Goal: Information Seeking & Learning: Learn about a topic

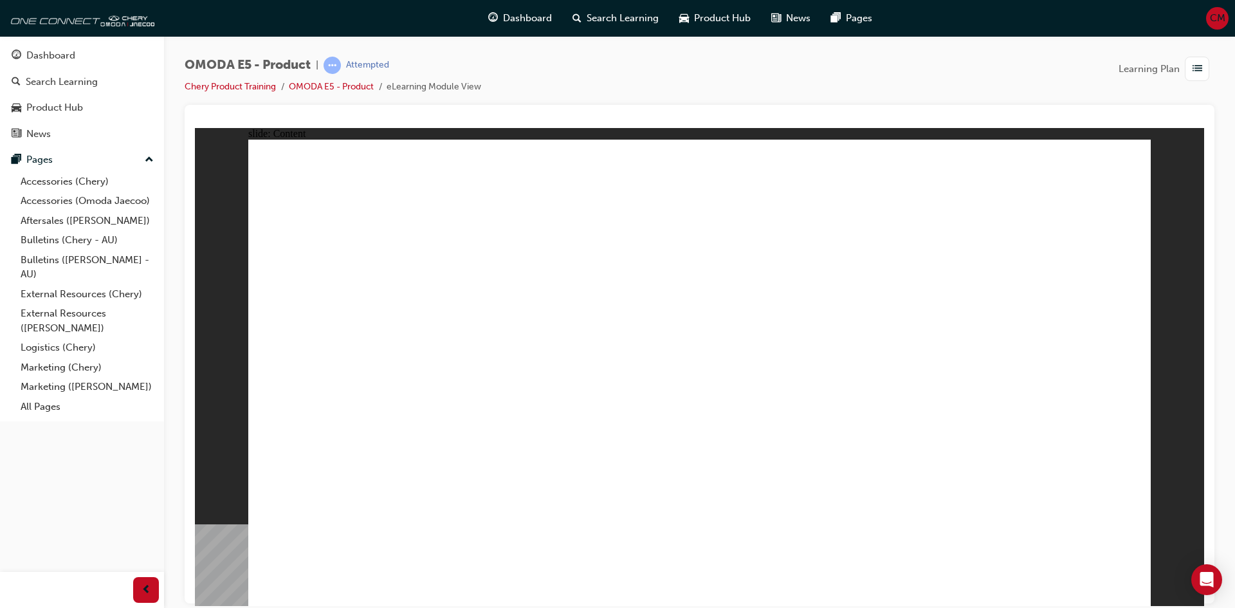
drag, startPoint x: 1015, startPoint y: 183, endPoint x: 1036, endPoint y: 182, distance: 21.2
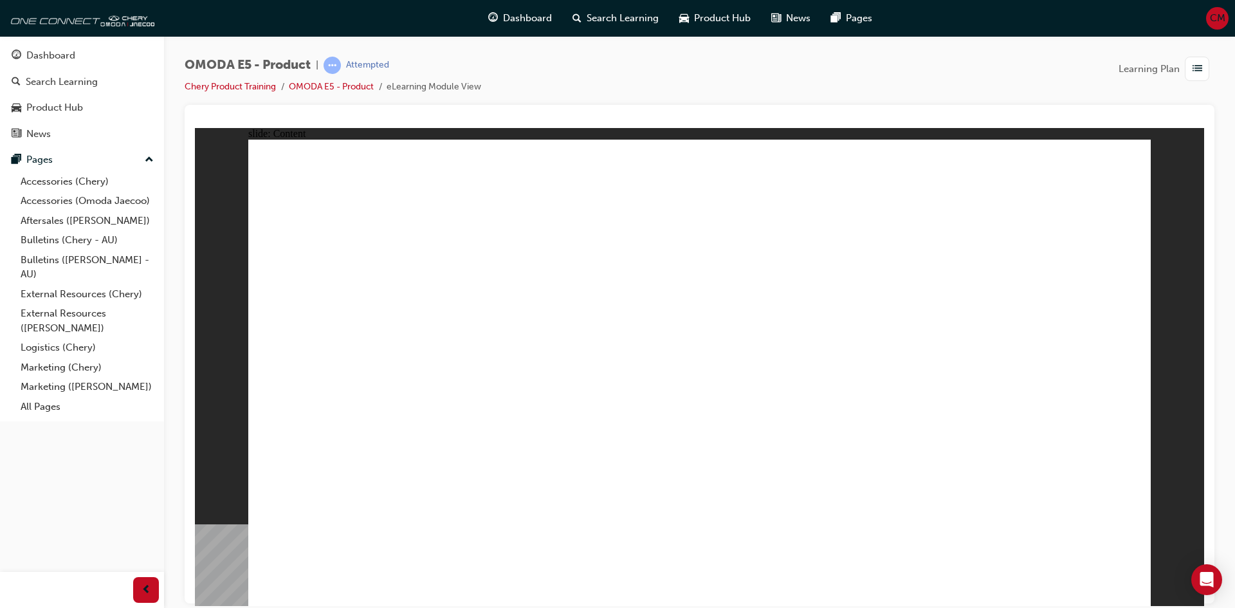
drag, startPoint x: 794, startPoint y: 522, endPoint x: 806, endPoint y: 522, distance: 12.2
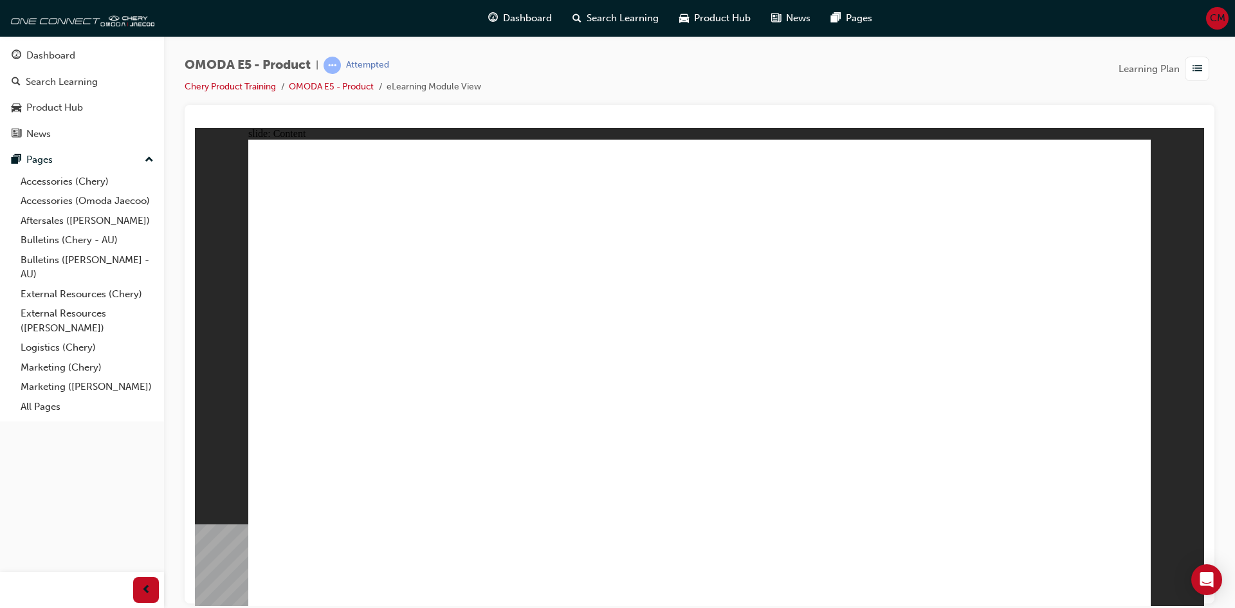
drag, startPoint x: 504, startPoint y: 512, endPoint x: 509, endPoint y: 516, distance: 7.3
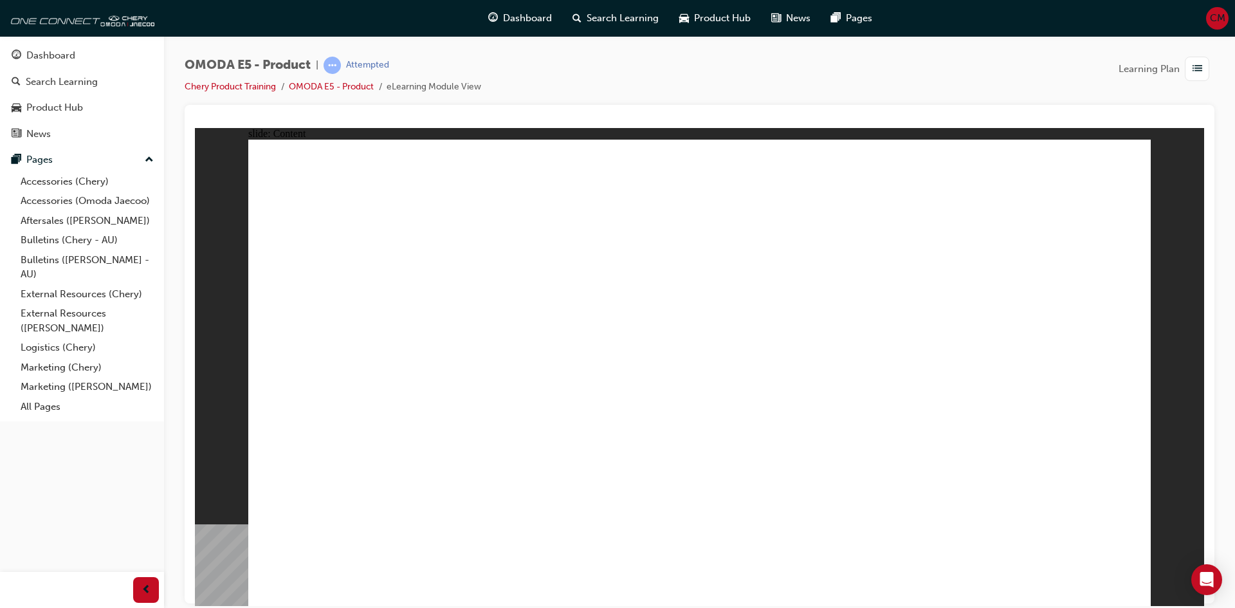
drag, startPoint x: 1124, startPoint y: 163, endPoint x: 1097, endPoint y: 192, distance: 39.6
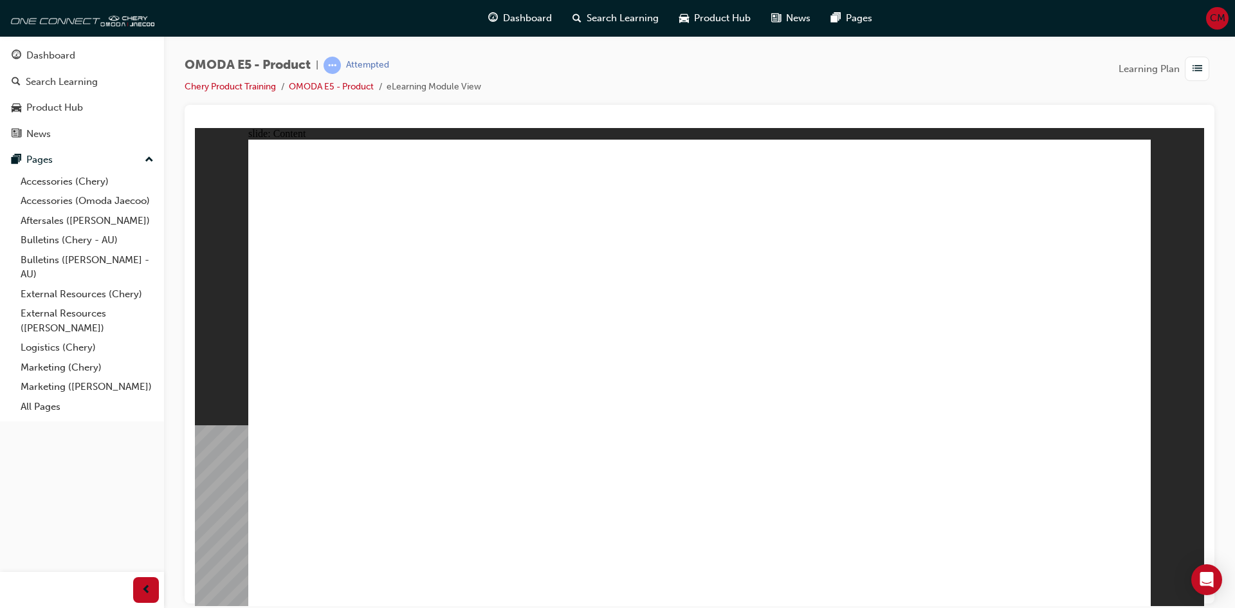
drag, startPoint x: 1023, startPoint y: 346, endPoint x: 1043, endPoint y: 360, distance: 24.4
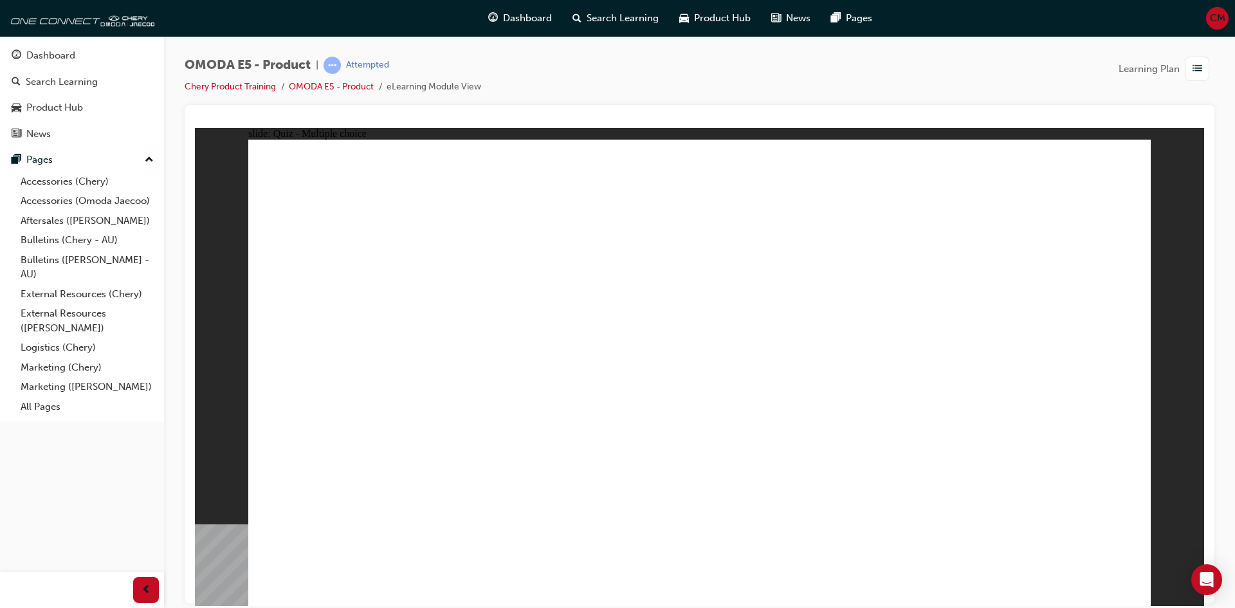
radio input "true"
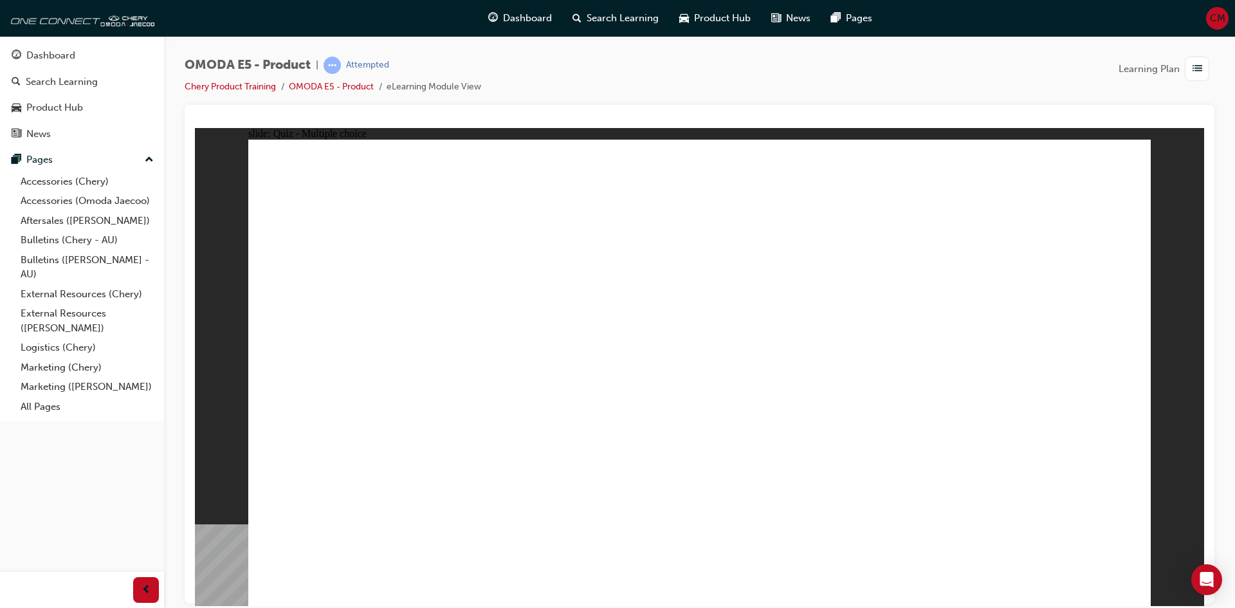
radio input "true"
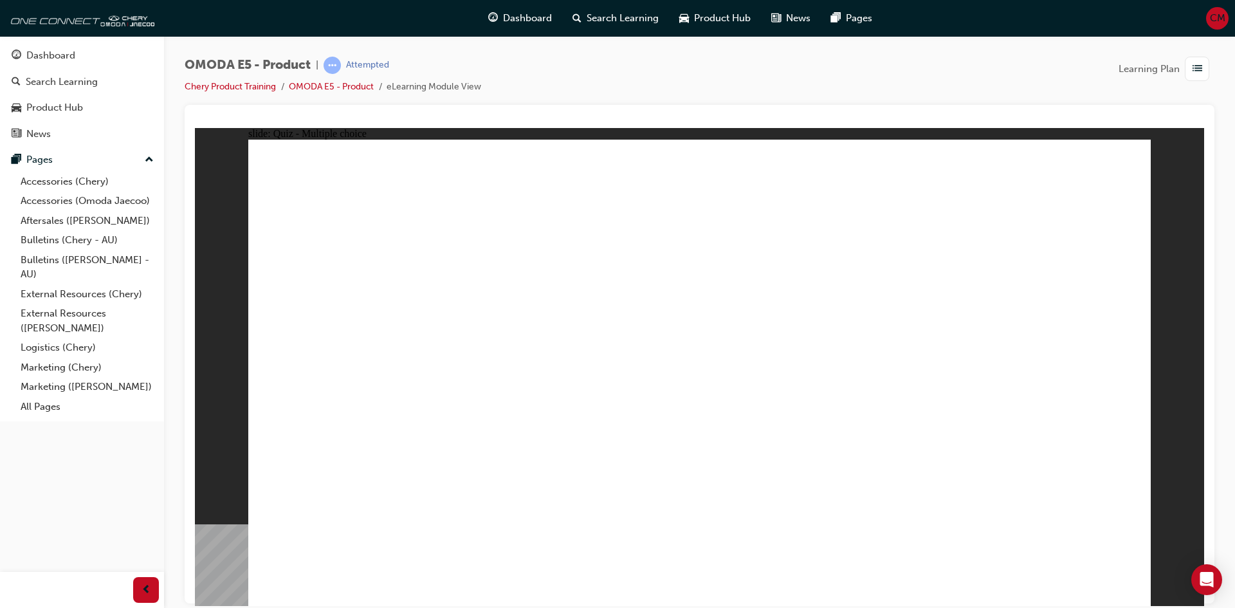
radio input "true"
drag, startPoint x: 675, startPoint y: 473, endPoint x: 687, endPoint y: 464, distance: 15.1
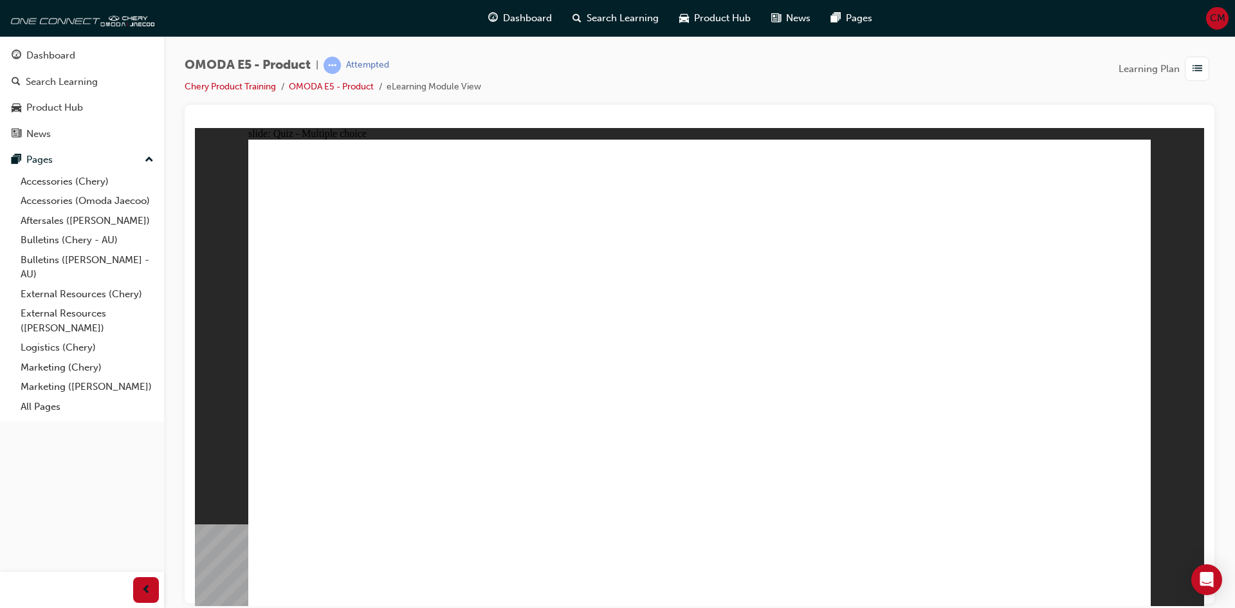
radio input "true"
drag, startPoint x: 715, startPoint y: 449, endPoint x: 714, endPoint y: 463, distance: 14.2
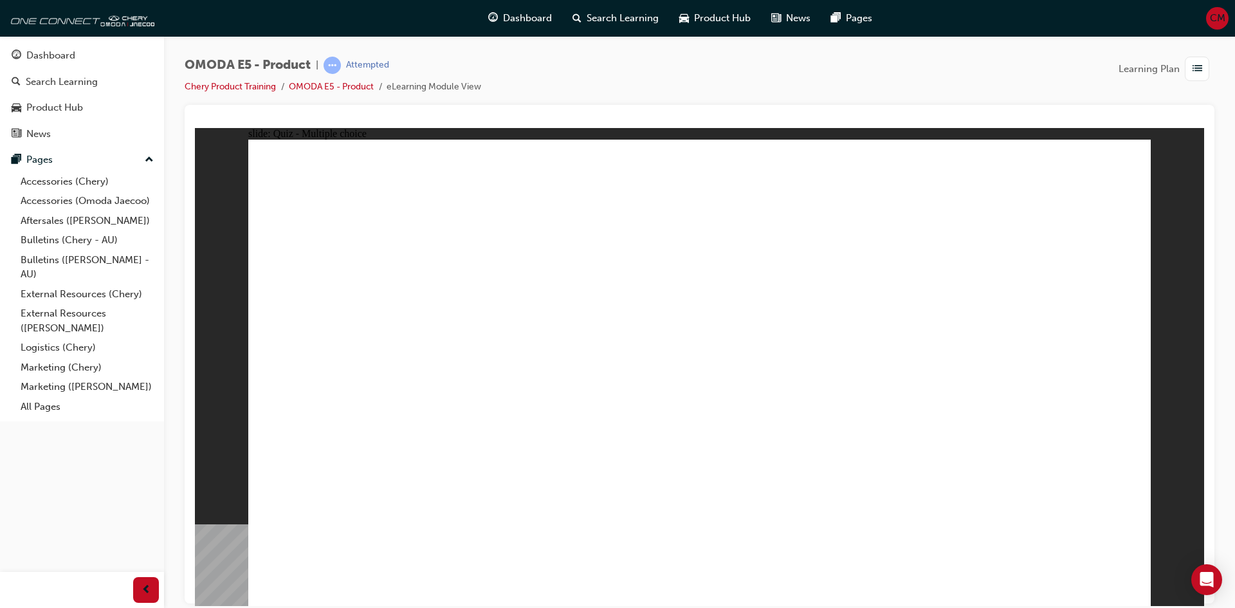
radio input "false"
radio input "true"
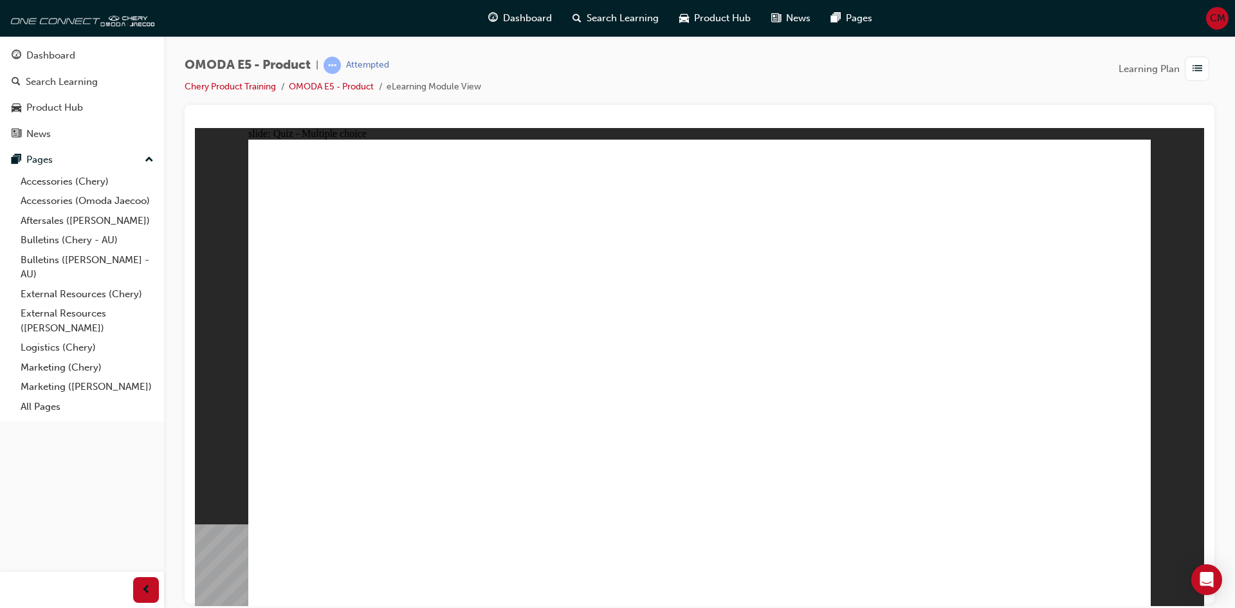
radio input "true"
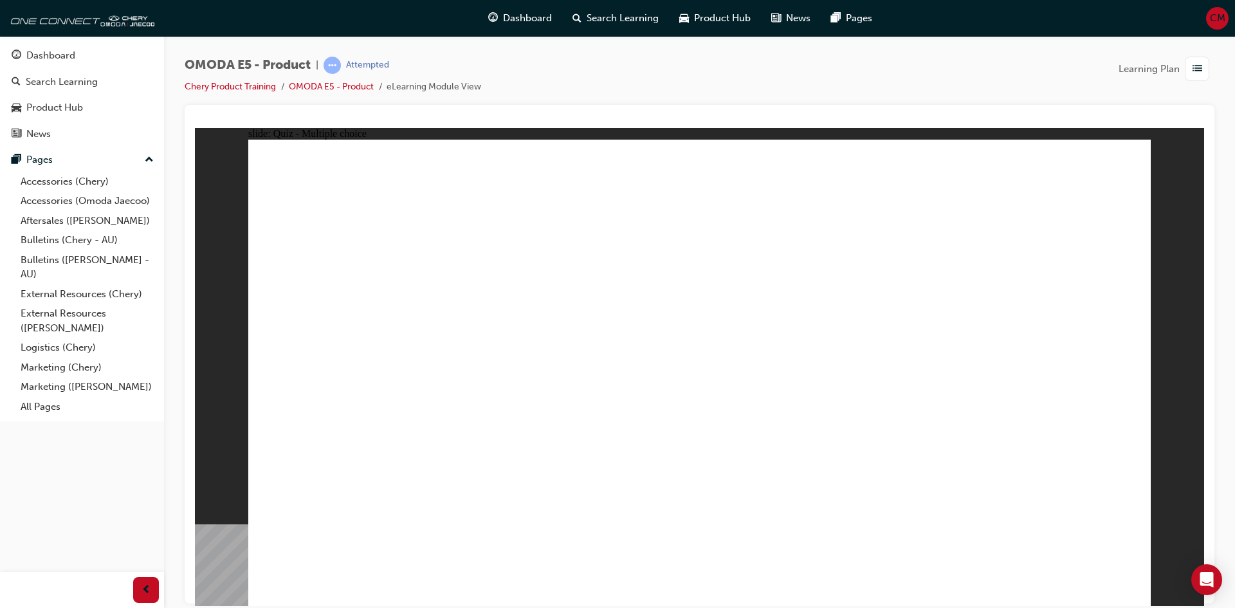
radio input "true"
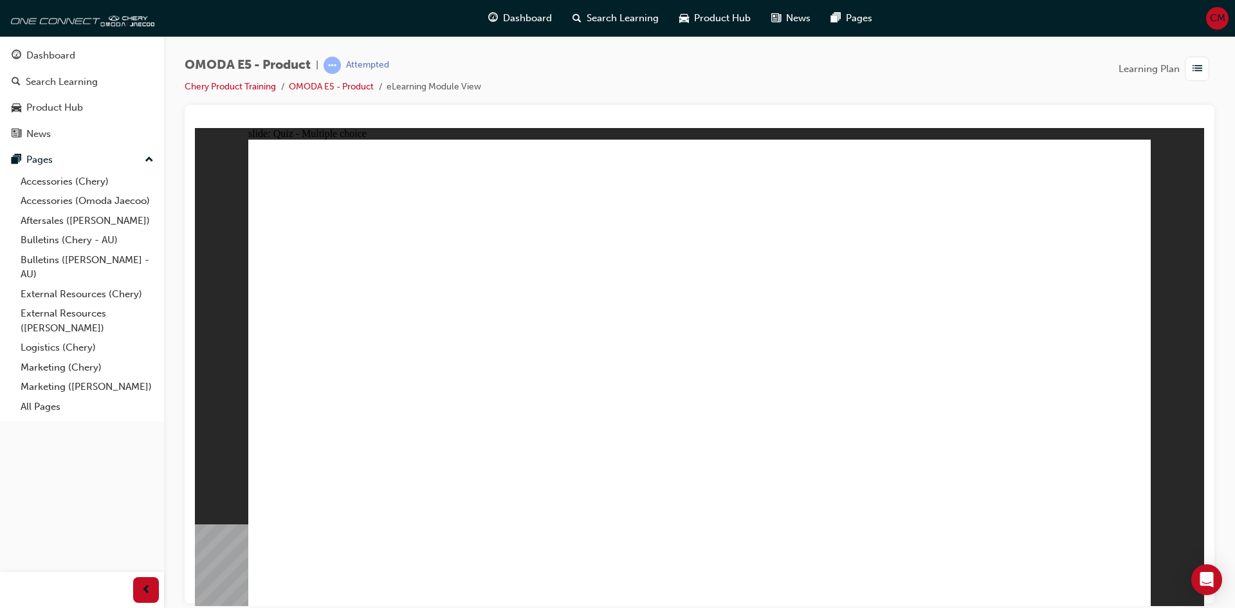
radio input "true"
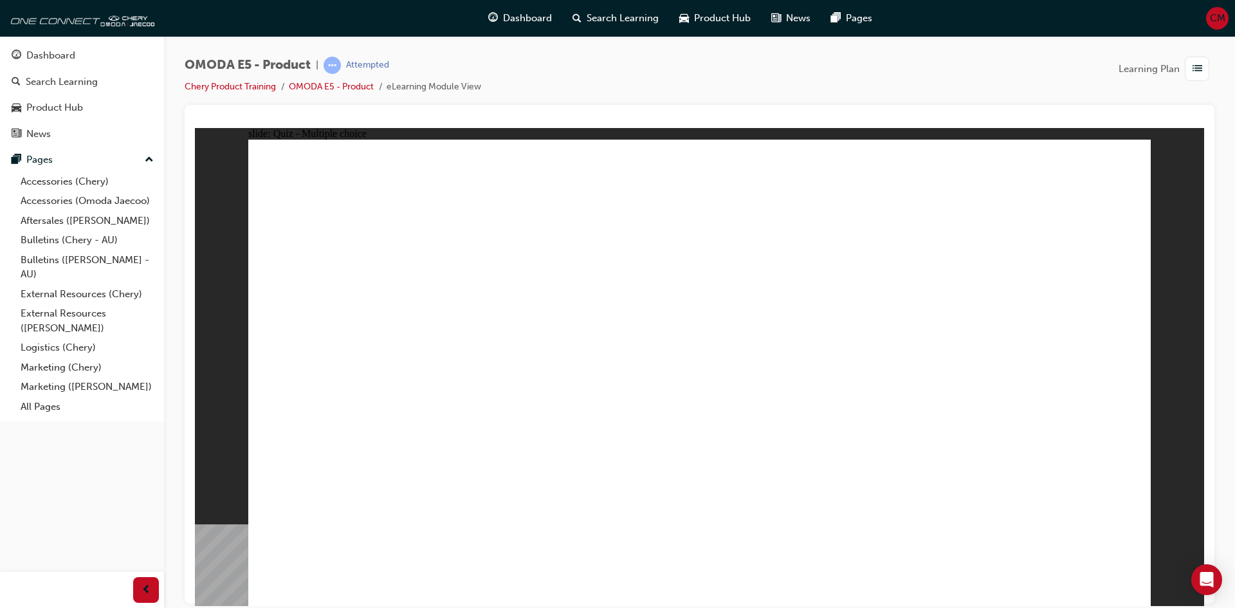
radio input "true"
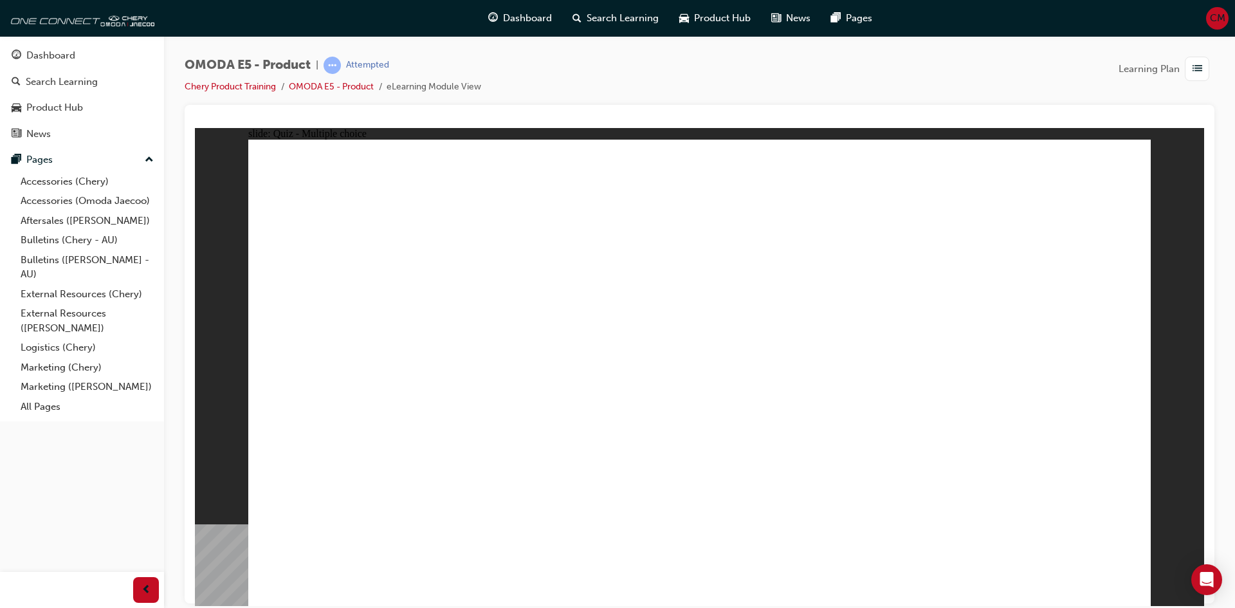
radio input "true"
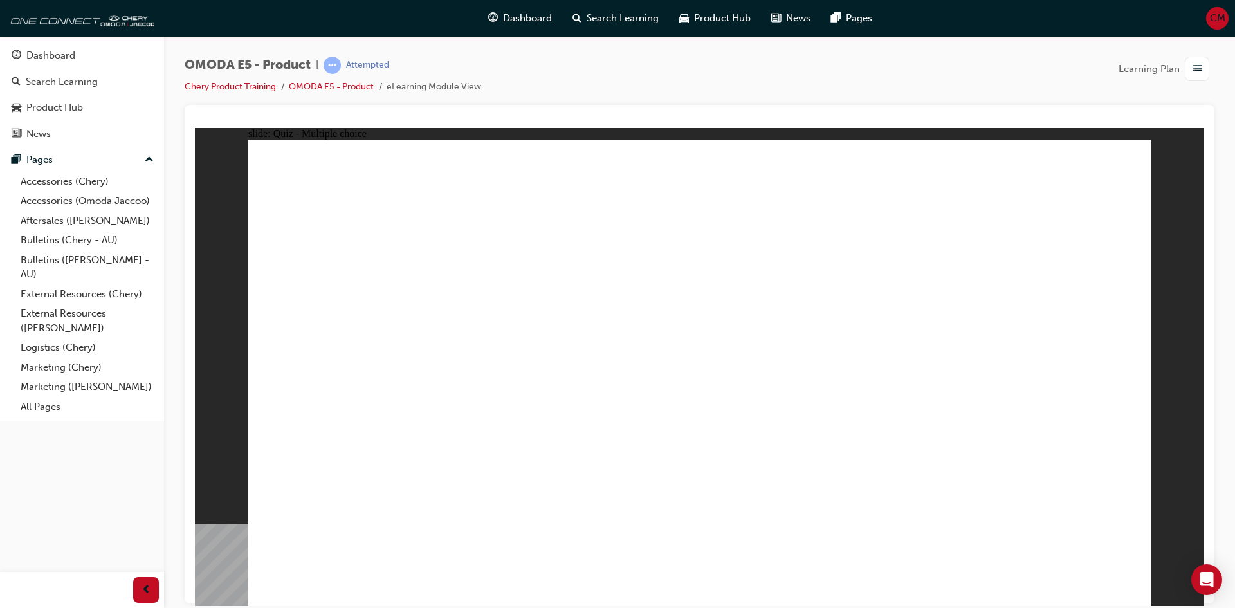
radio input "true"
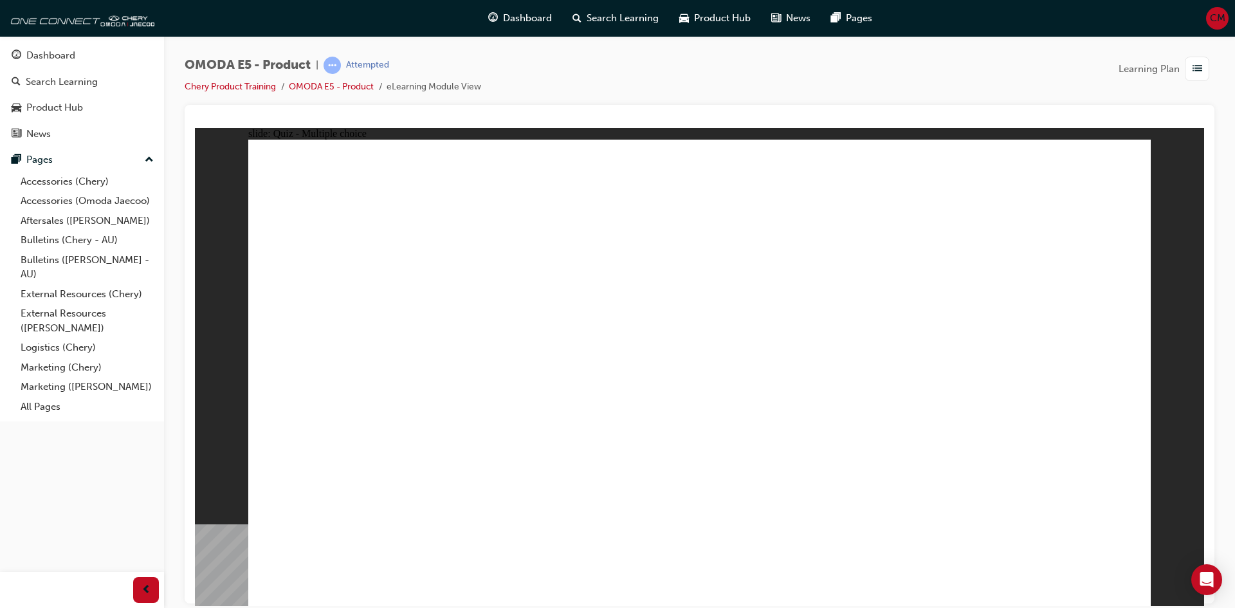
radio input "true"
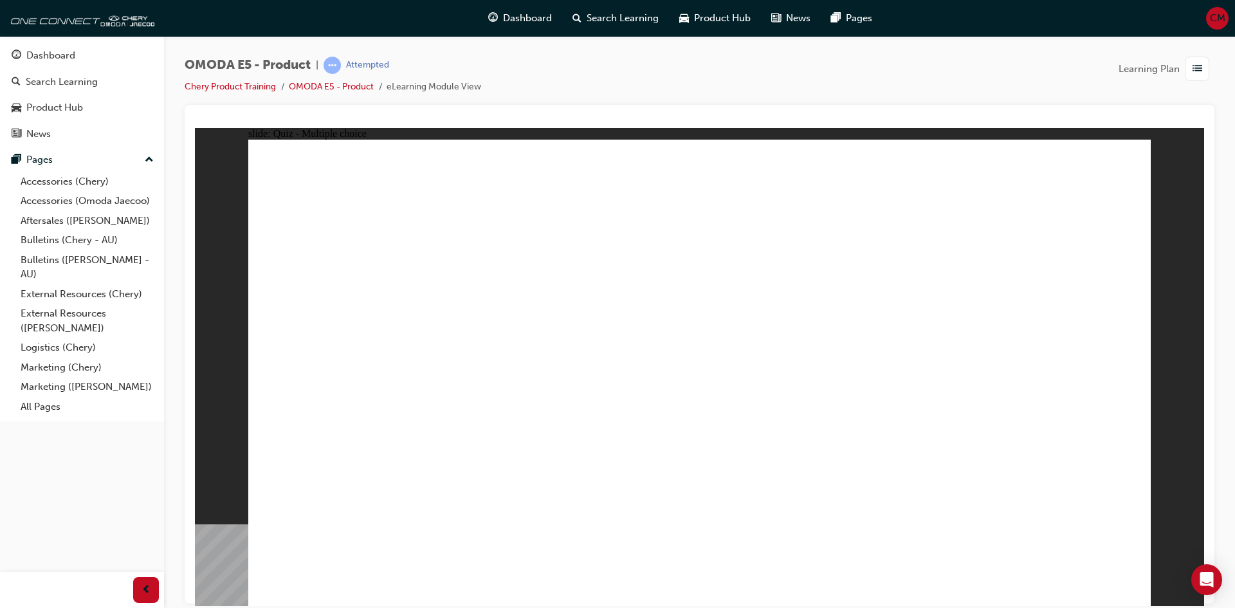
radio input "true"
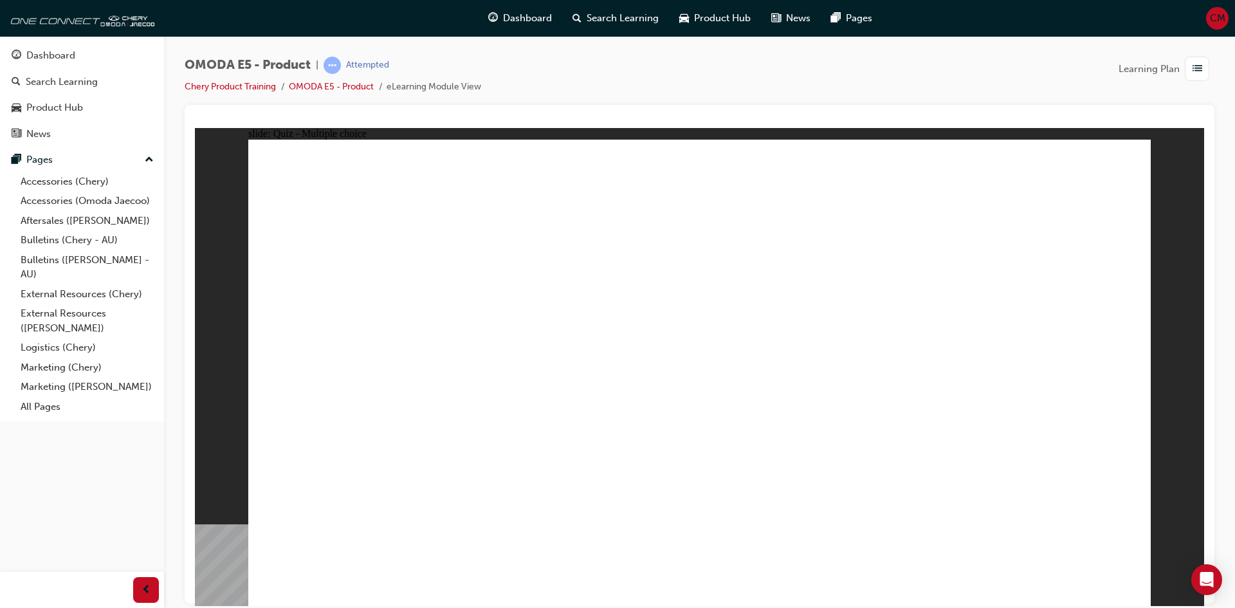
radio input "true"
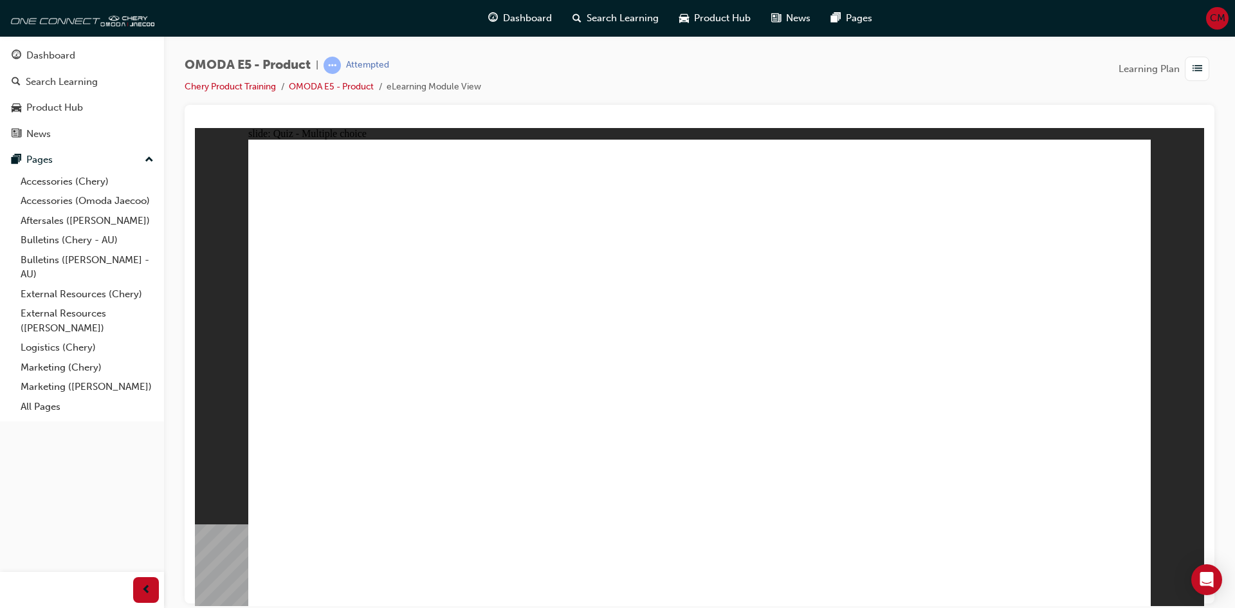
drag, startPoint x: 510, startPoint y: 269, endPoint x: 340, endPoint y: 284, distance: 170.4
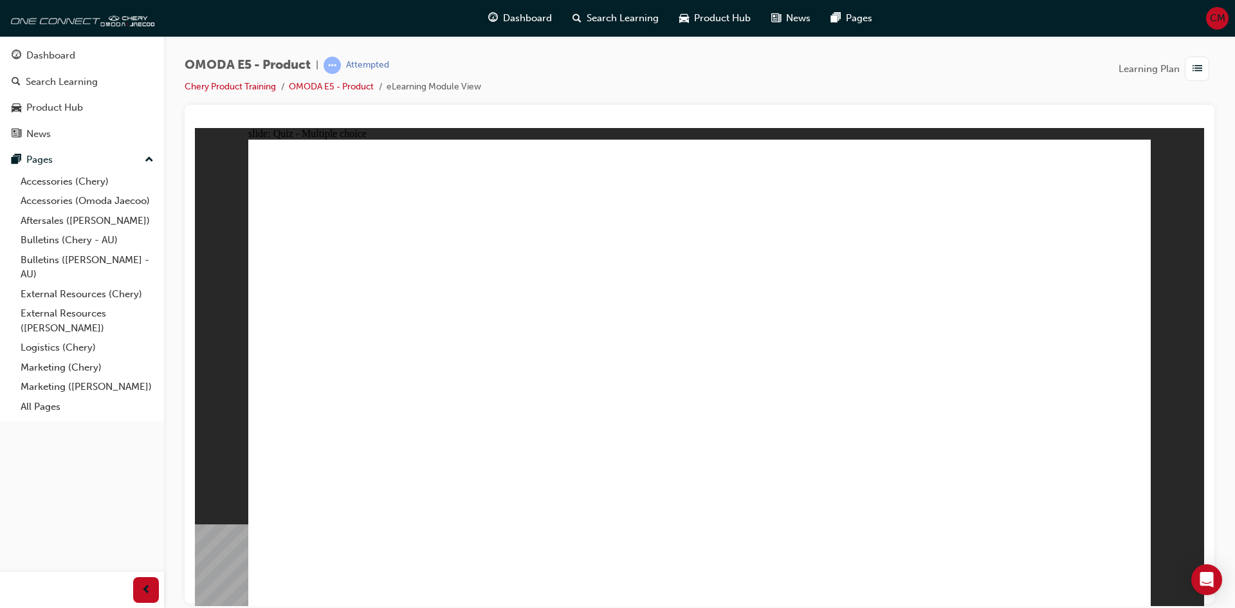
radio input "true"
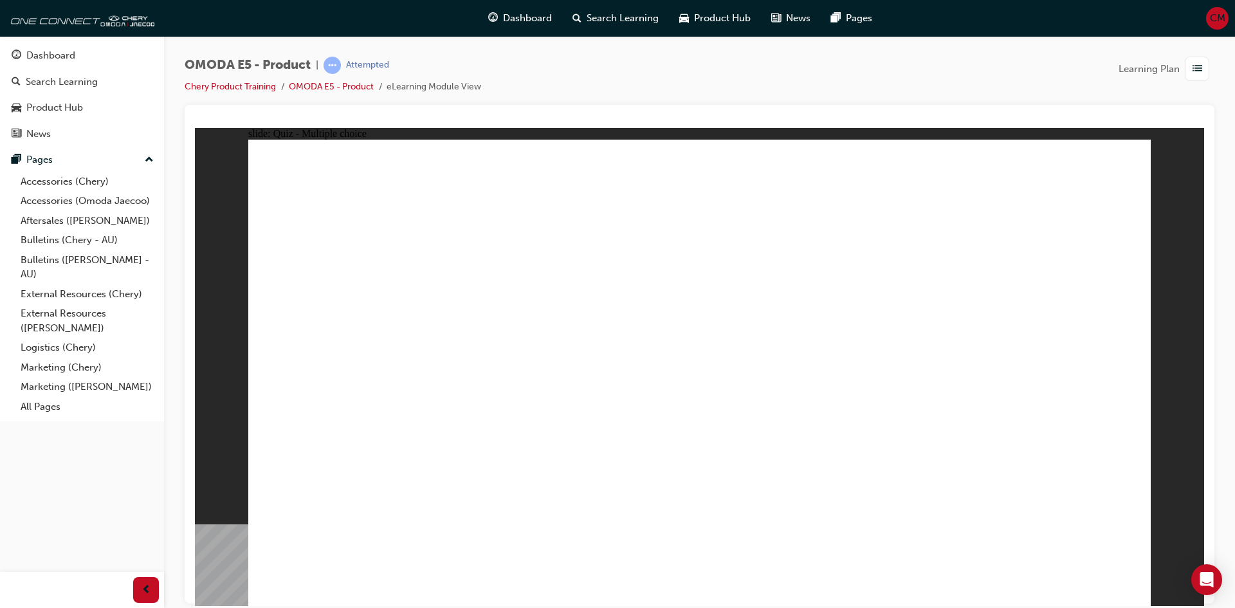
radio input "true"
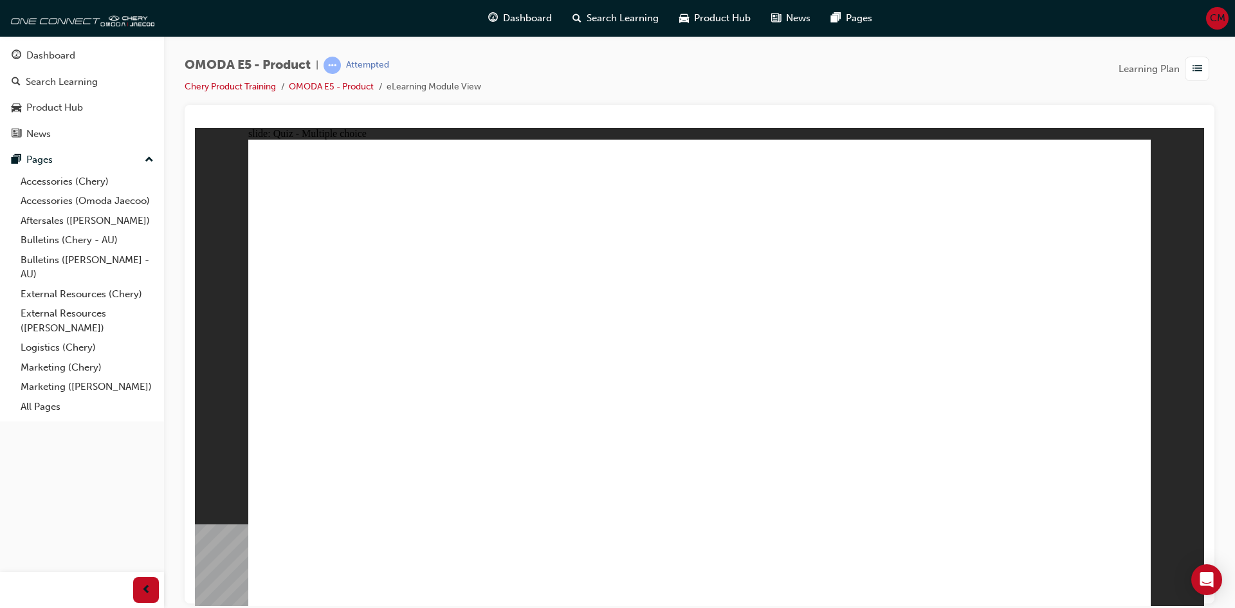
radio input "true"
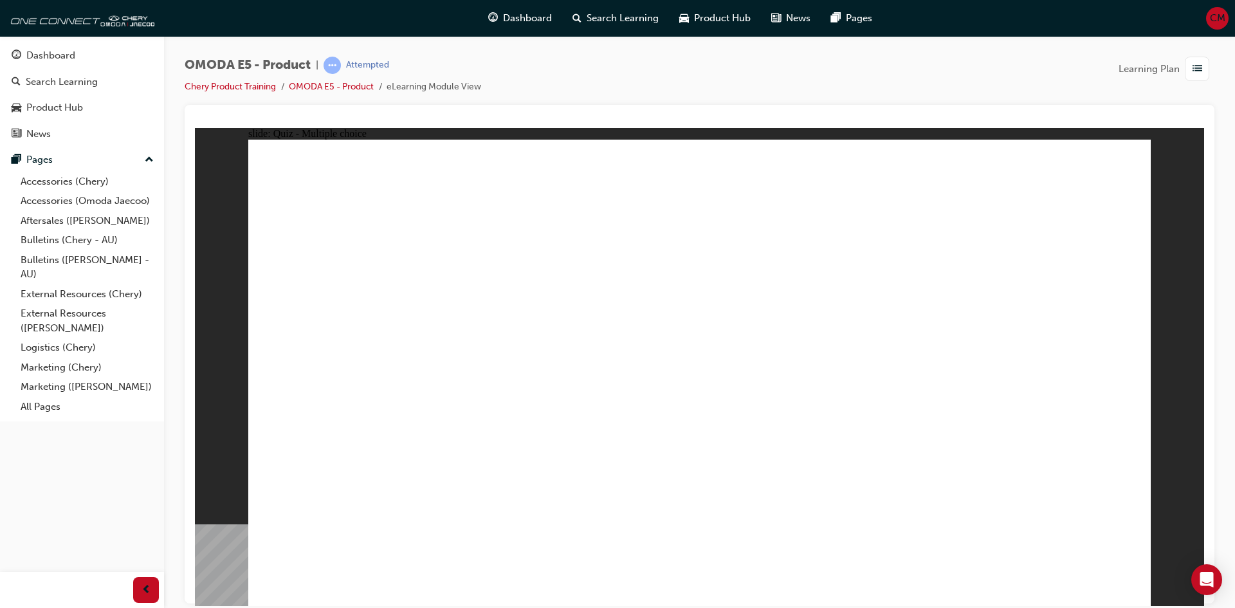
radio input "true"
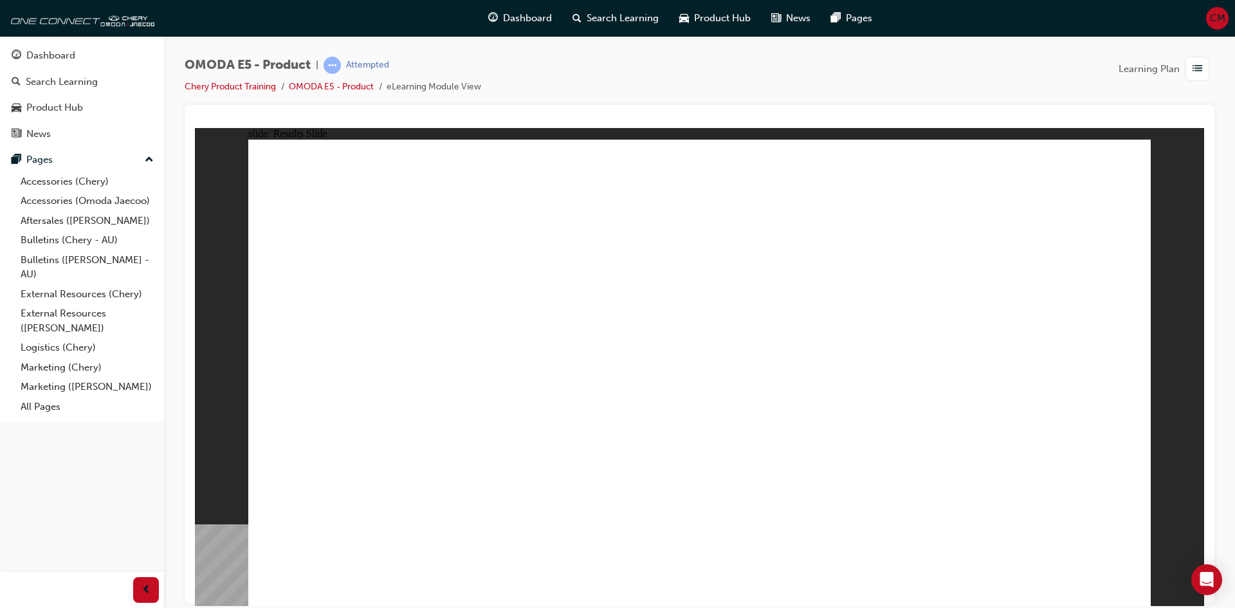
radio input "true"
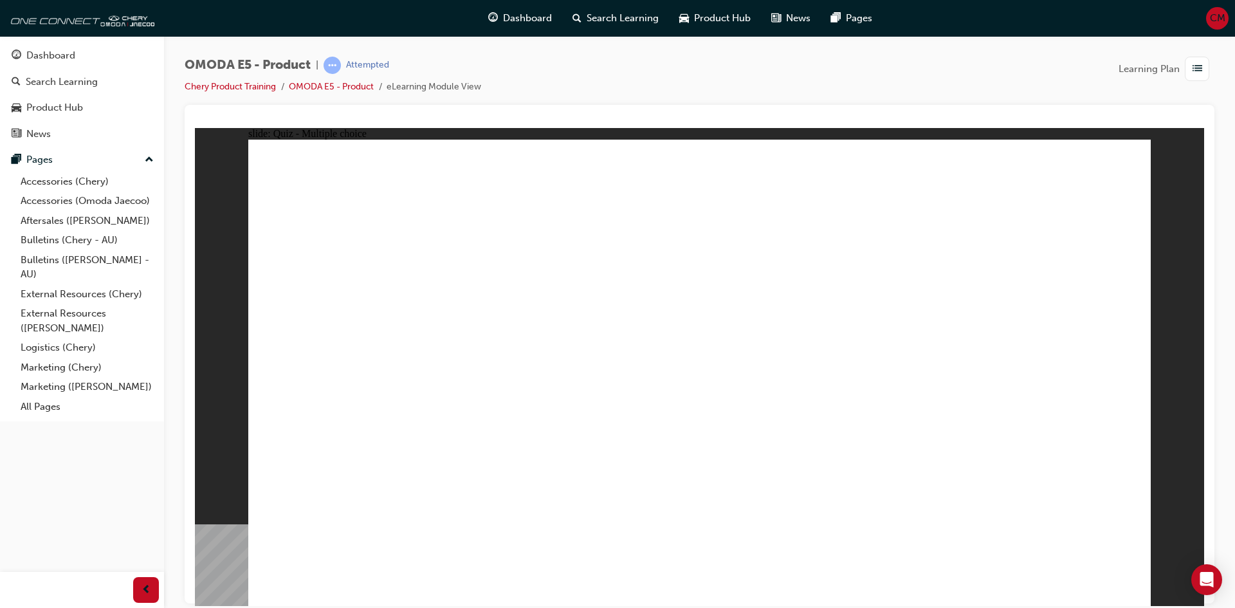
radio input "true"
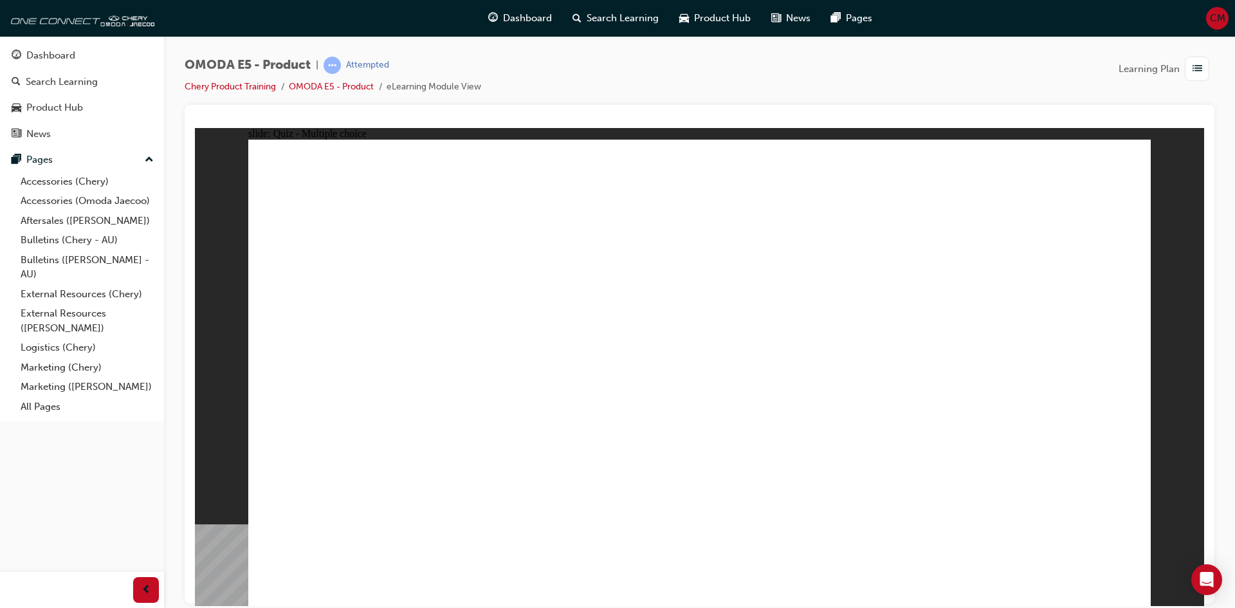
drag, startPoint x: 670, startPoint y: 424, endPoint x: 717, endPoint y: 417, distance: 47.5
radio input "true"
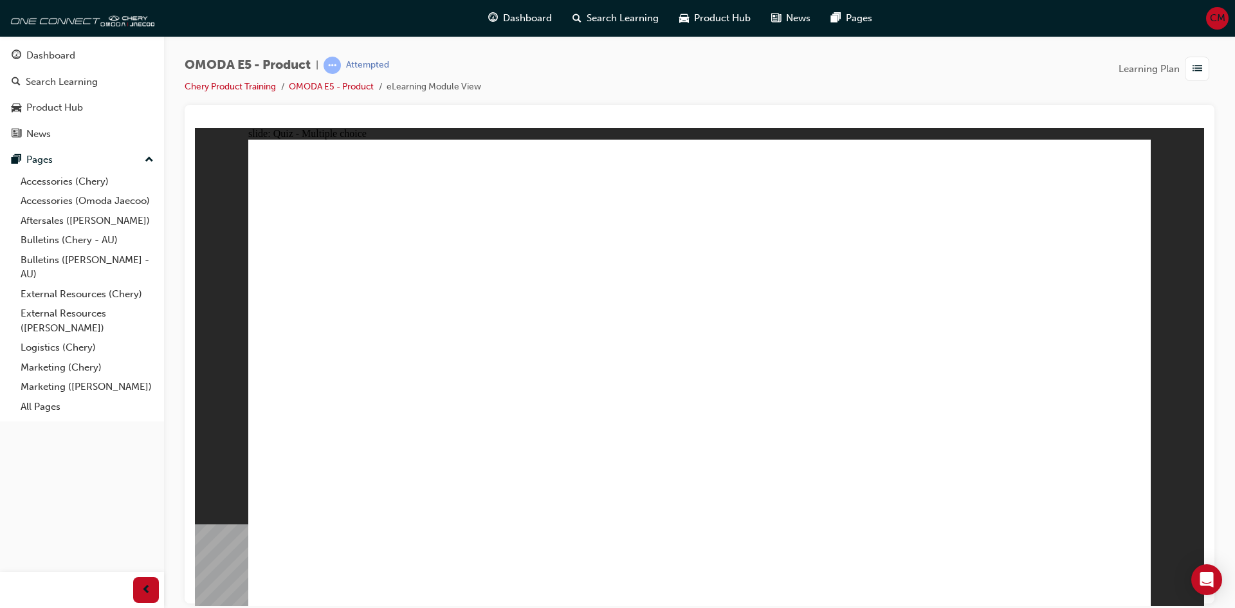
radio input "true"
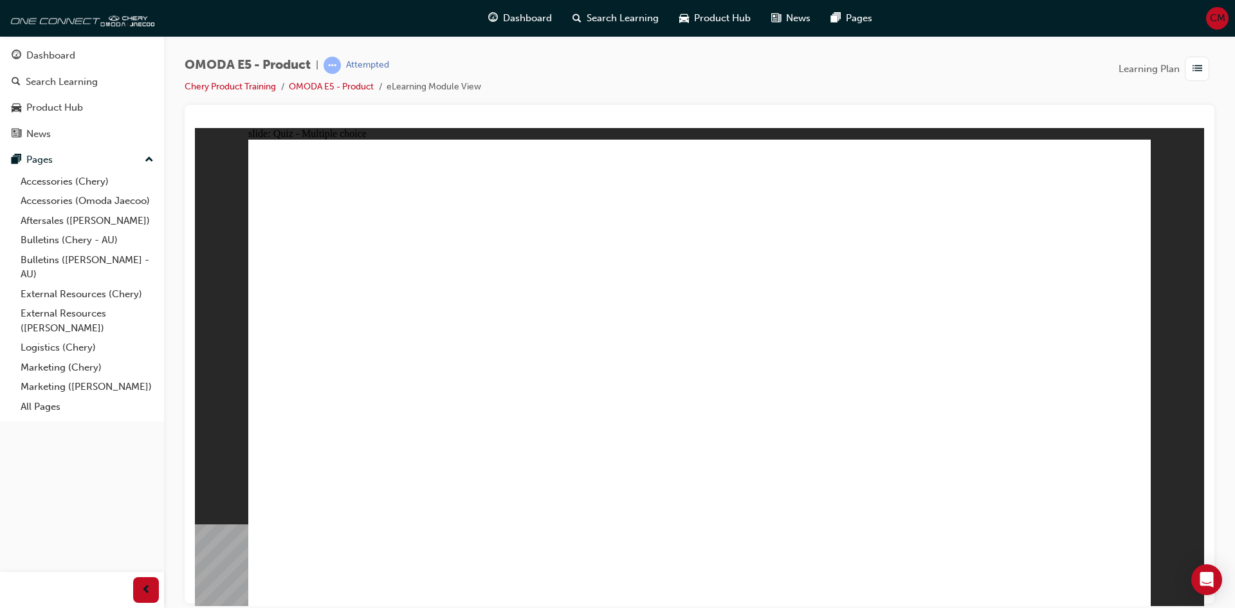
radio input "true"
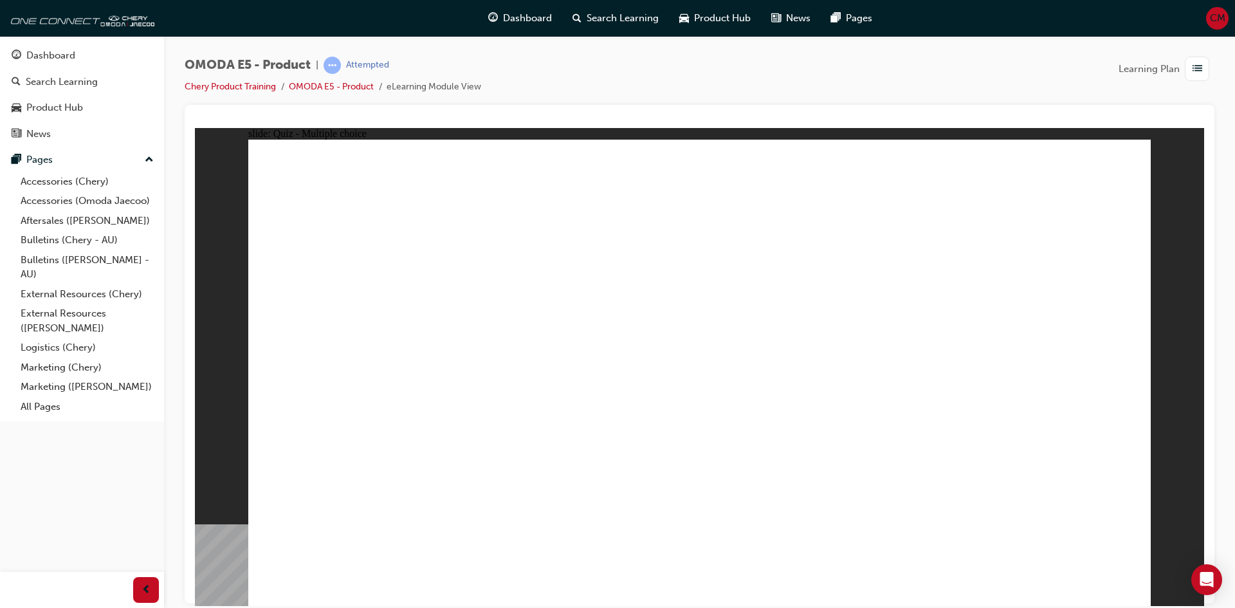
radio input "true"
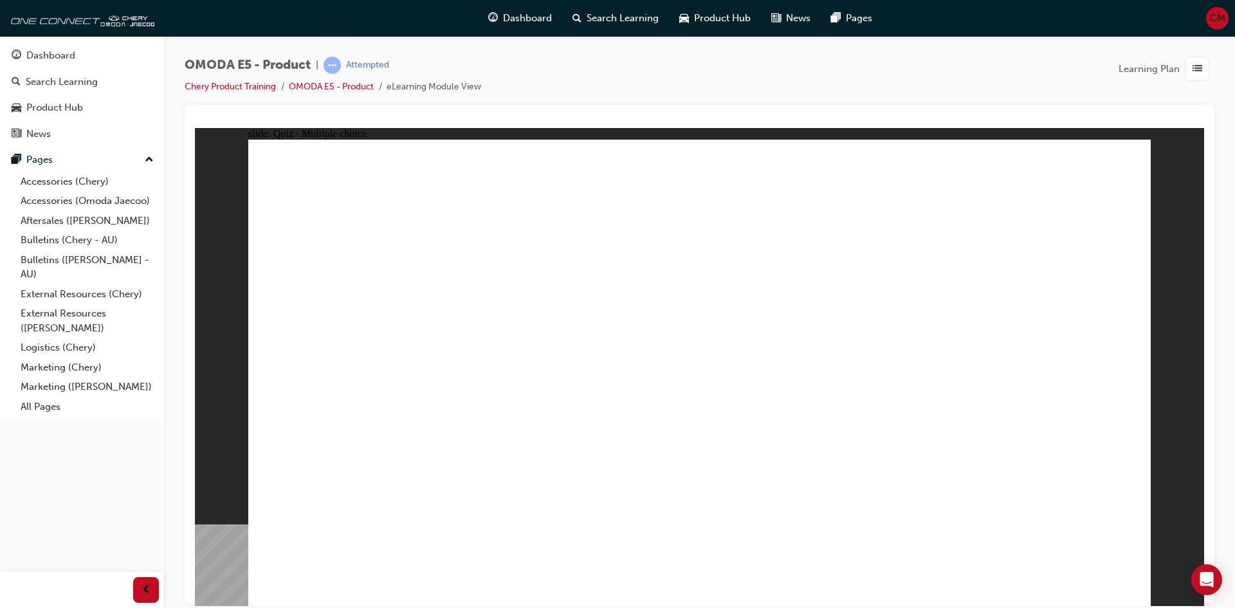
radio input "true"
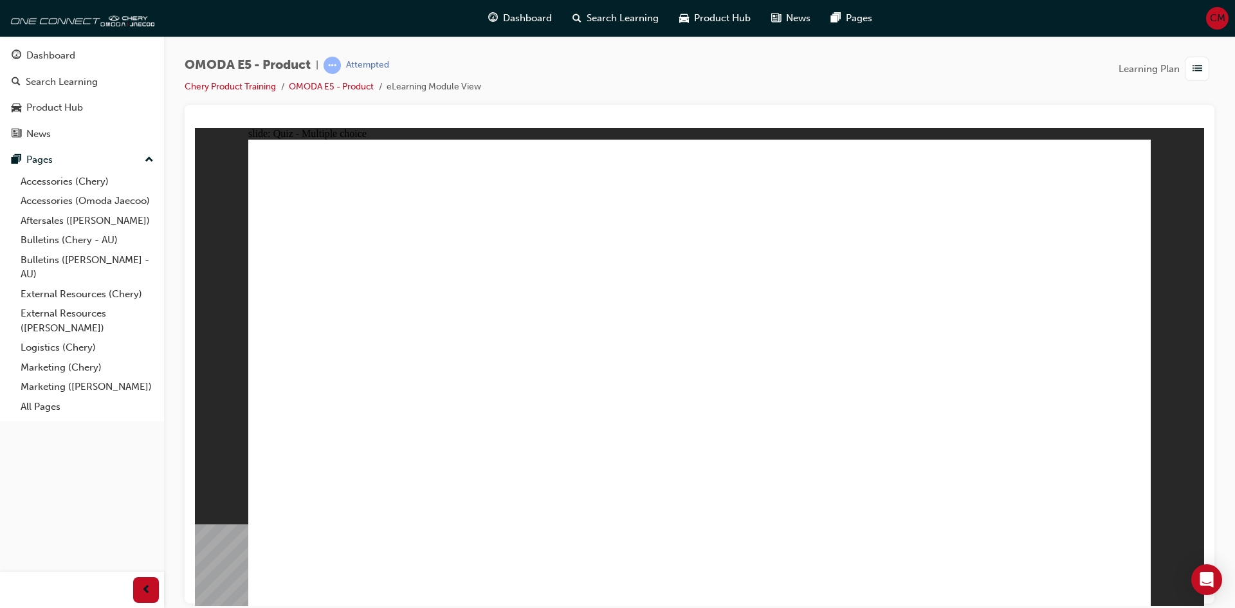
radio input "true"
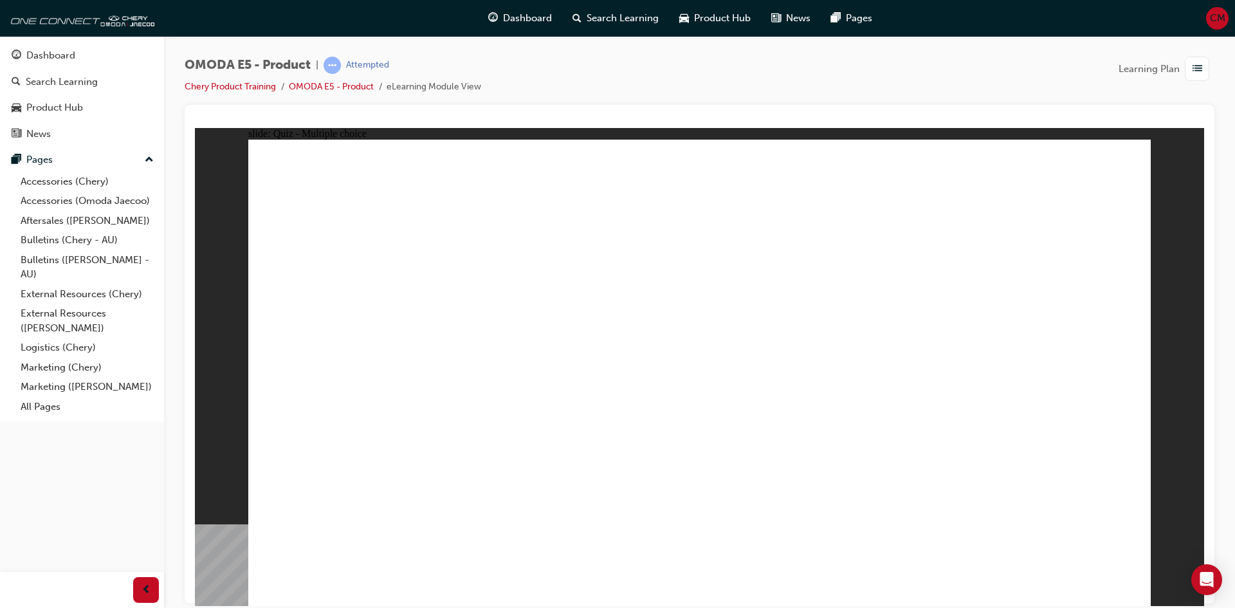
radio input "true"
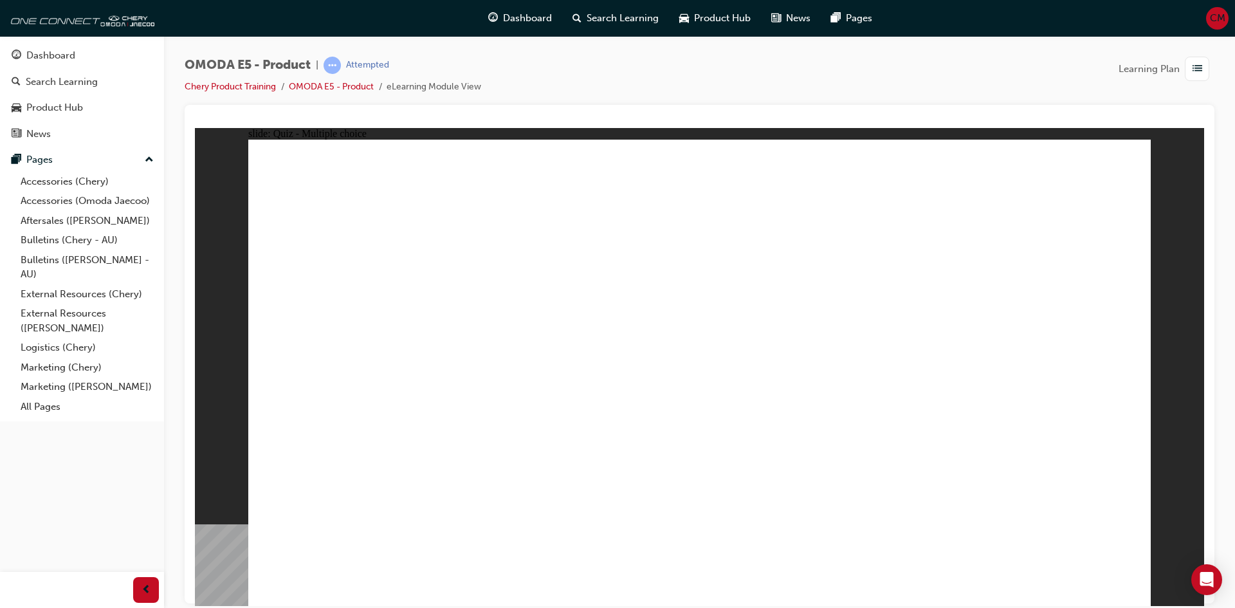
radio input "true"
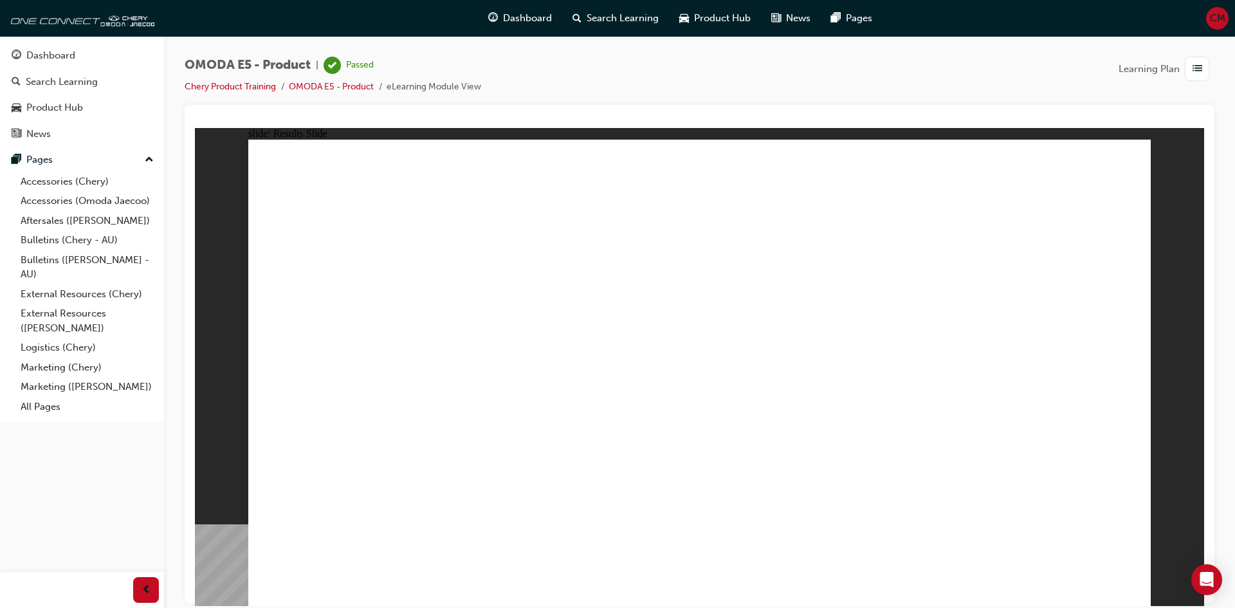
click at [44, 57] on div "Dashboard" at bounding box center [50, 55] width 49 height 15
